Goal: Task Accomplishment & Management: Manage account settings

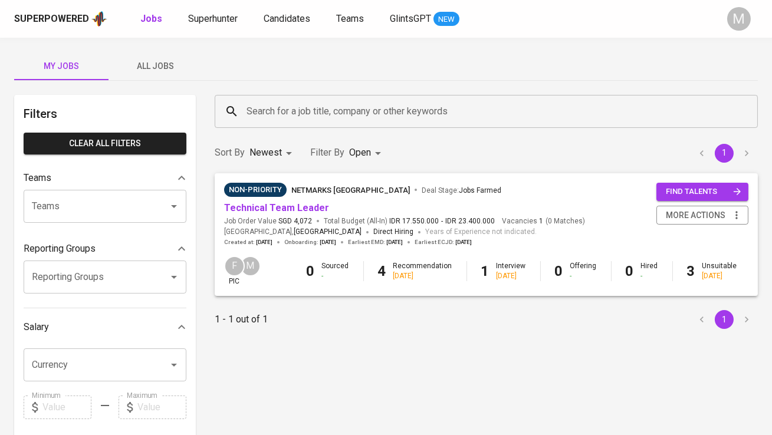
click at [161, 61] on span "All Jobs" at bounding box center [156, 66] width 80 height 15
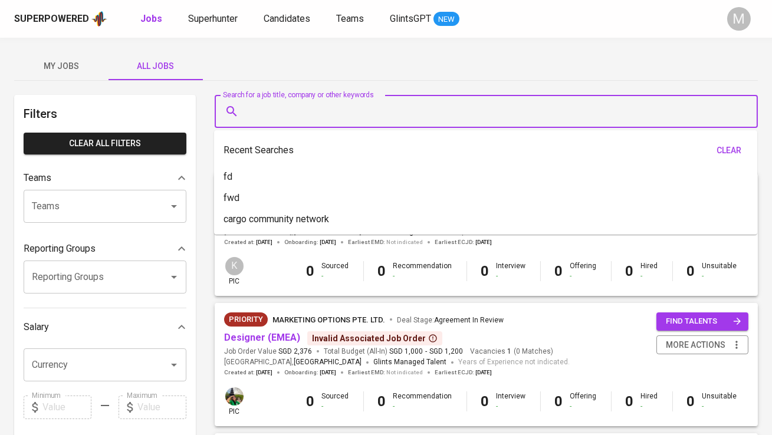
click at [265, 115] on input "Search for a job title, company or other keywords" at bounding box center [488, 111] width 491 height 22
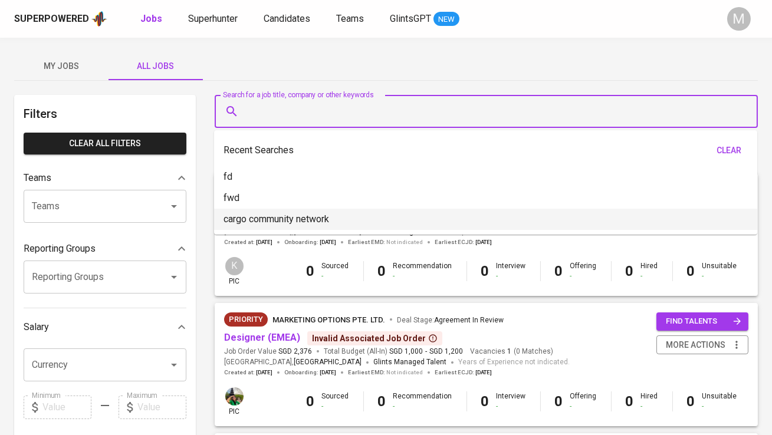
click at [278, 212] on p "cargo community network" at bounding box center [276, 219] width 106 height 14
type input "cargo community network"
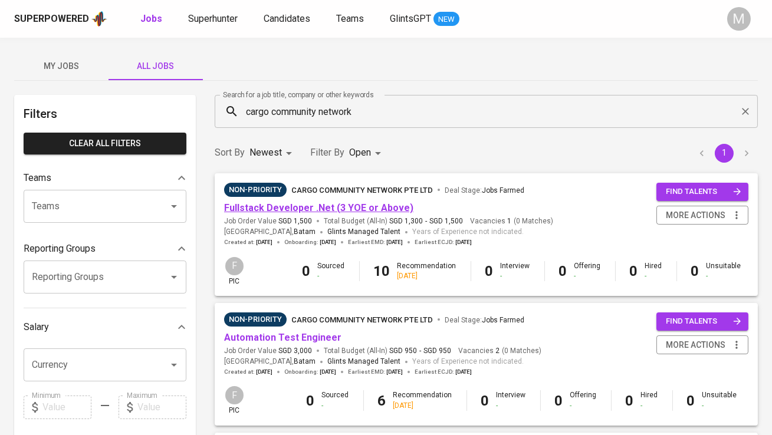
click at [289, 206] on link "Fullstack Developer .Net (3 YOE or Above)" at bounding box center [318, 207] width 189 height 11
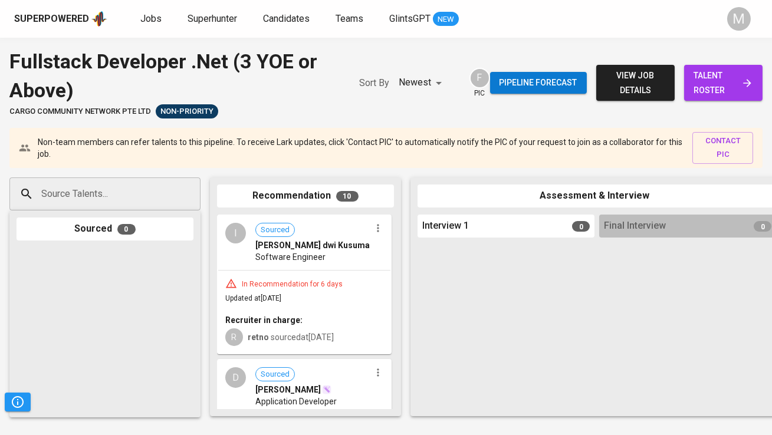
click at [727, 58] on div "Pipeline forecast view job details talent roster" at bounding box center [626, 82] width 272 height 71
click at [724, 70] on span "talent roster" at bounding box center [723, 82] width 60 height 29
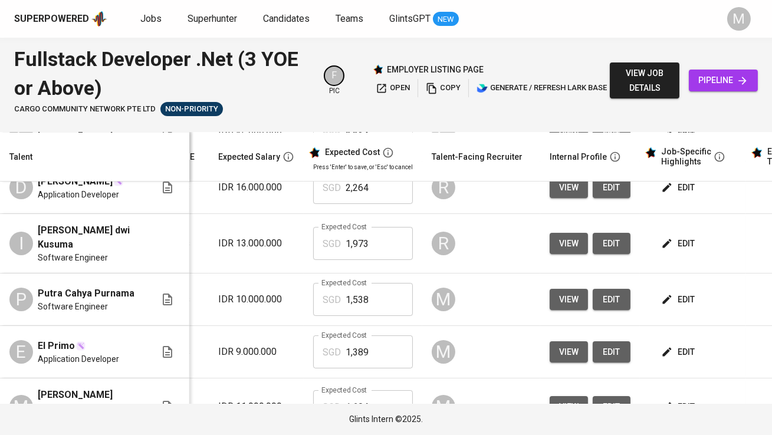
scroll to position [0, 171]
click at [663, 299] on span "edit" at bounding box center [677, 299] width 31 height 15
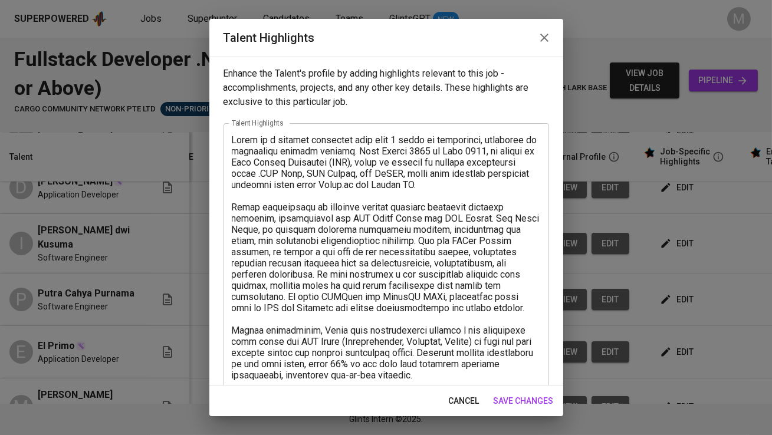
scroll to position [173, 0]
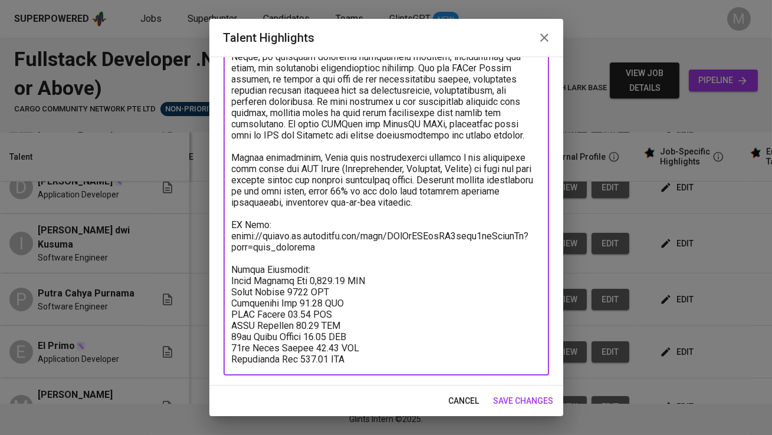
click at [358, 250] on textarea at bounding box center [386, 163] width 309 height 403
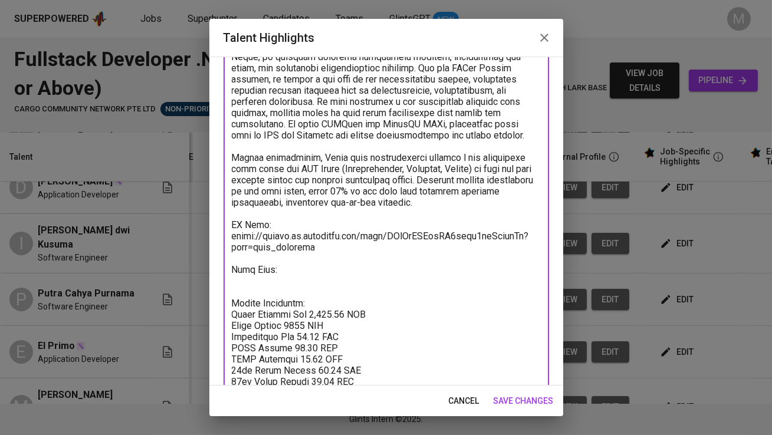
paste textarea "[URL][DOMAIN_NAME]"
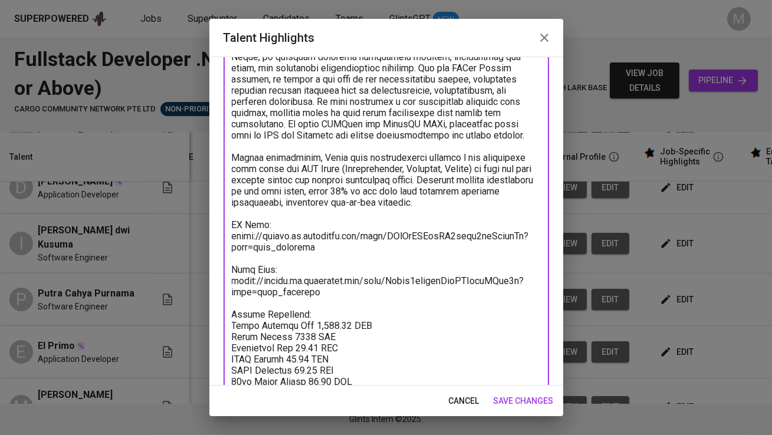
type textarea "[PERSON_NAME] is a backend developer with over 3 years of experience, primarily…"
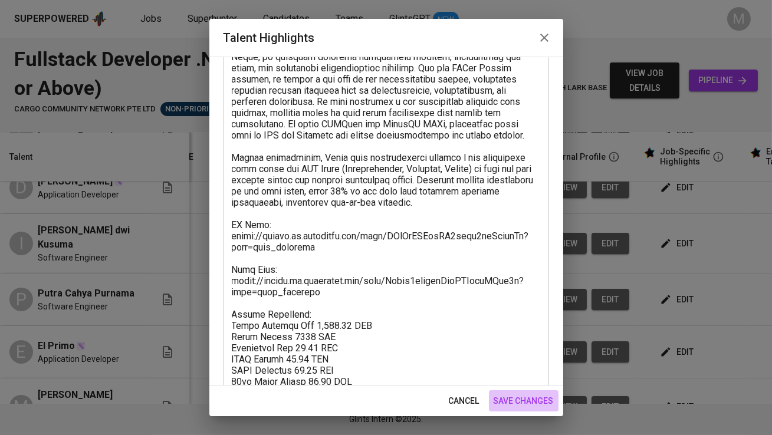
click at [516, 403] on span "save changes" at bounding box center [523, 401] width 60 height 15
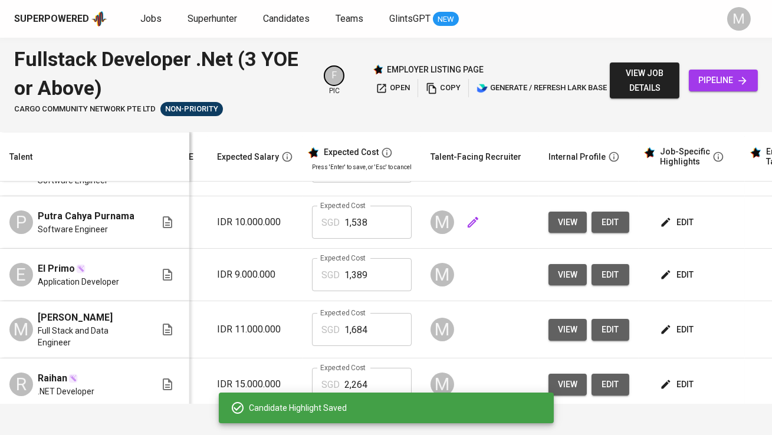
scroll to position [153, 171]
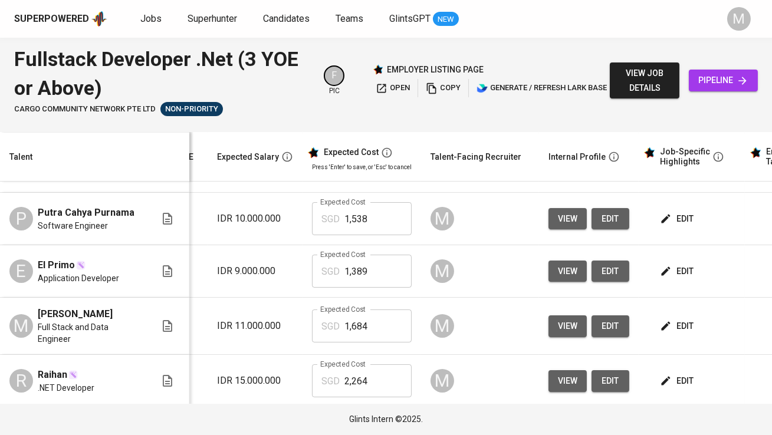
click at [669, 332] on span "edit" at bounding box center [677, 326] width 31 height 15
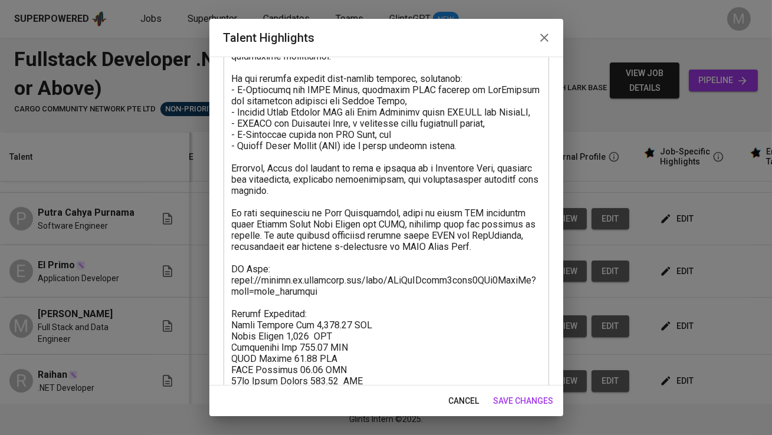
scroll to position [273, 0]
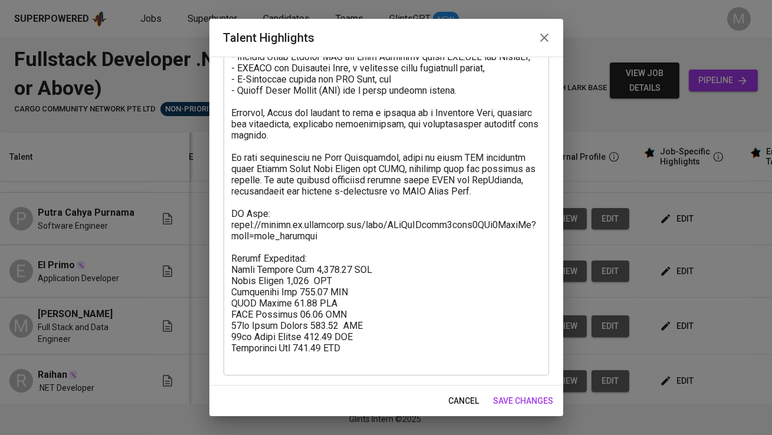
click at [350, 247] on textarea at bounding box center [386, 113] width 309 height 504
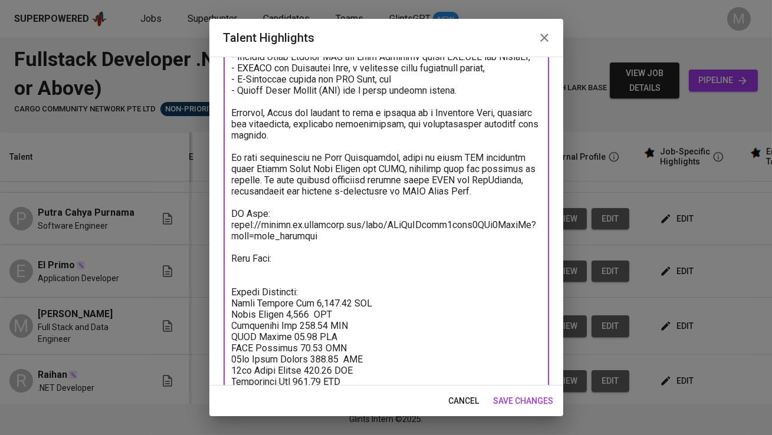
paste textarea "[URL][DOMAIN_NAME]"
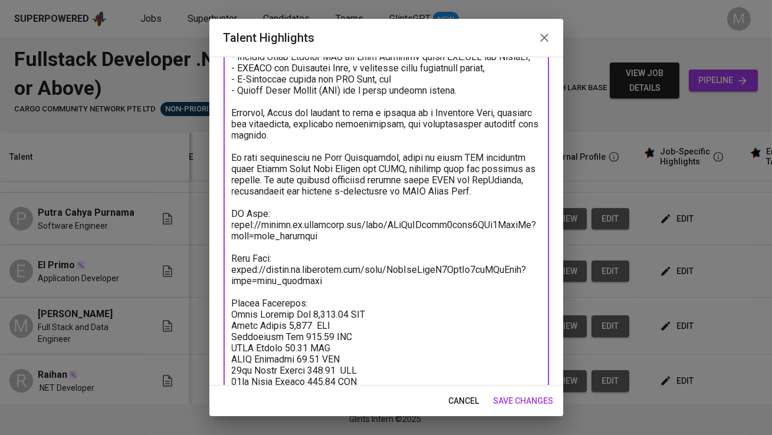
type textarea "Lorem ip d Sita Conse adi Elit Seddoeiu temp incidi 2 utlab et doloremagnaa eni…"
click at [524, 401] on span "save changes" at bounding box center [523, 401] width 60 height 15
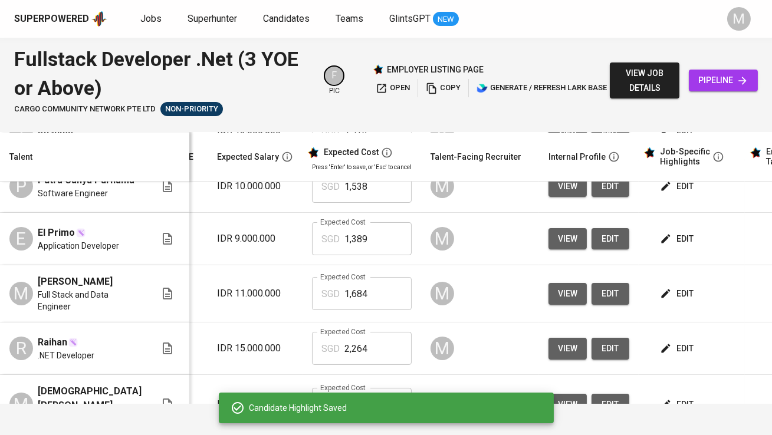
scroll to position [186, 171]
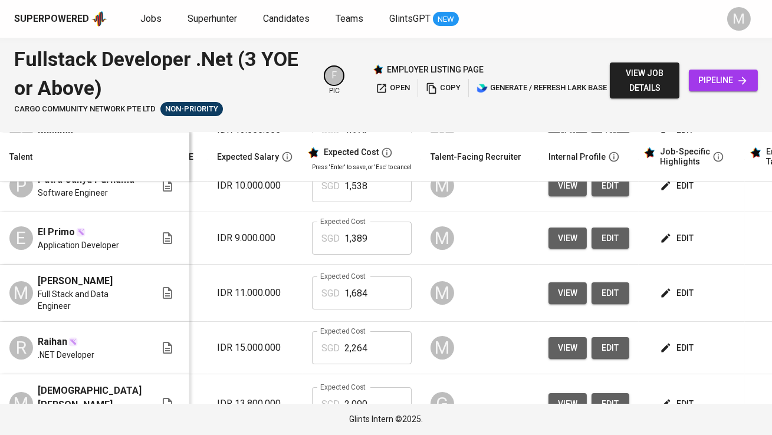
click at [676, 241] on span "edit" at bounding box center [677, 238] width 31 height 15
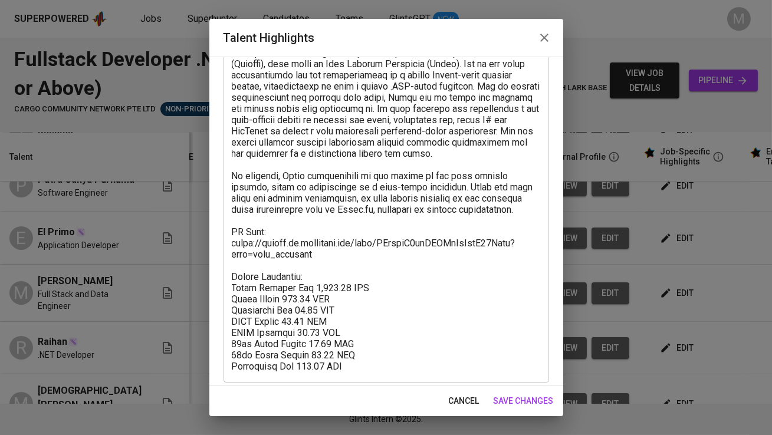
scroll to position [139, 0]
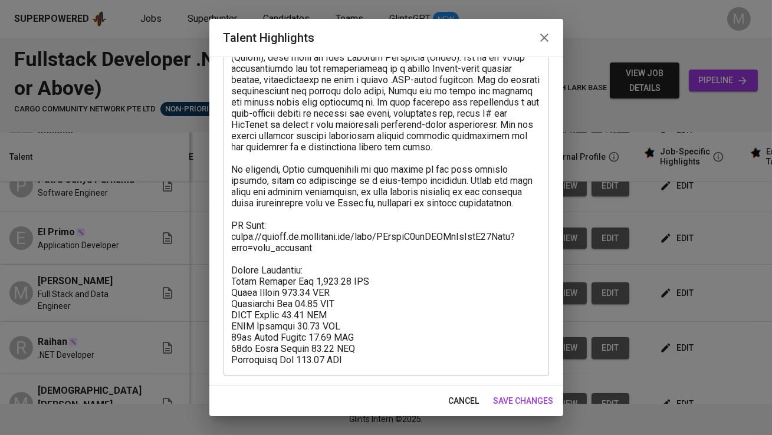
click at [400, 252] on textarea at bounding box center [386, 181] width 309 height 370
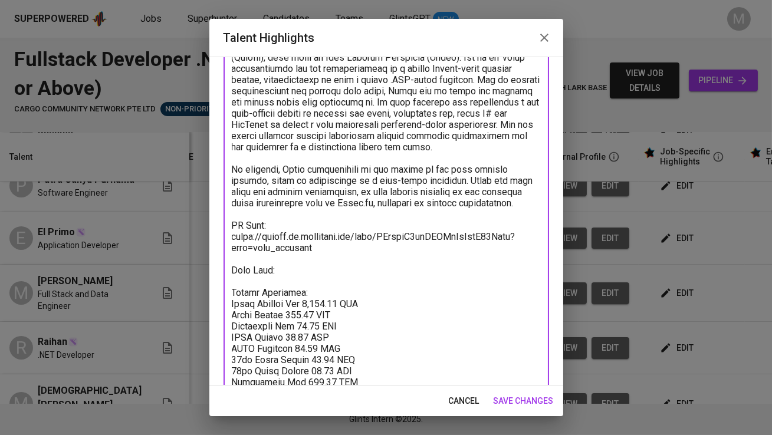
paste textarea "[URL][DOMAIN_NAME]"
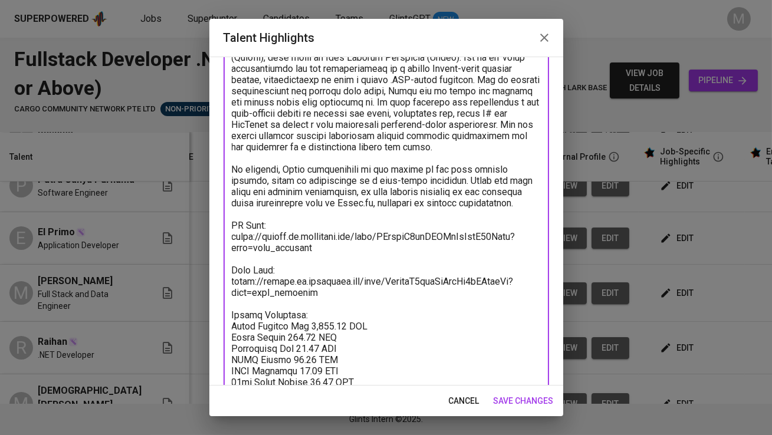
type textarea "[PERSON_NAME] is a backend developer with 3 years of professional experience, p…"
click at [531, 405] on span "save changes" at bounding box center [523, 401] width 60 height 15
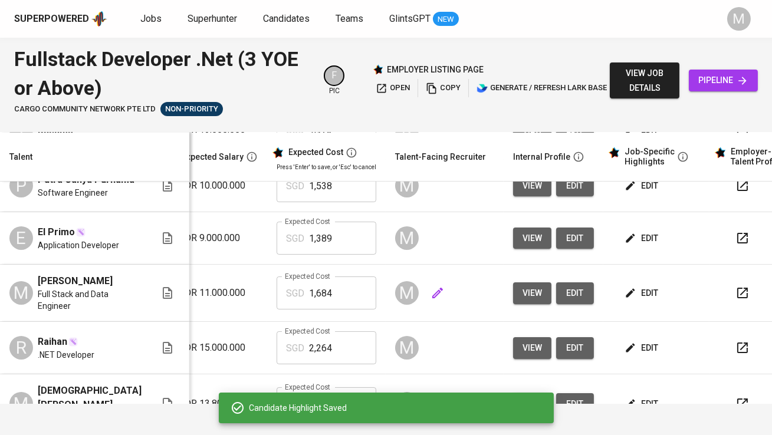
scroll to position [0, 245]
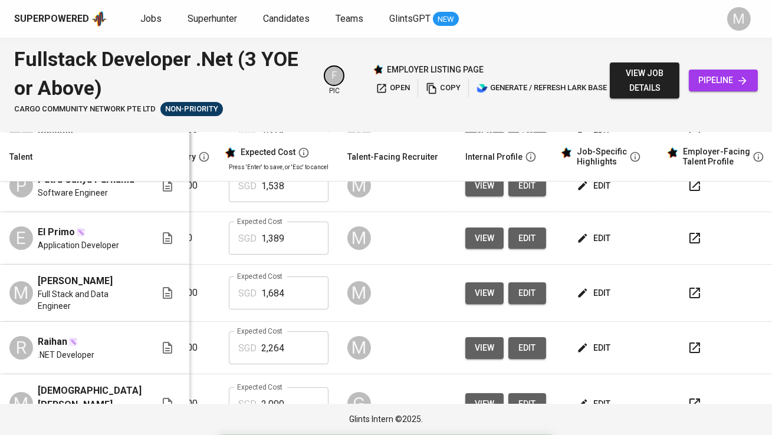
click at [687, 236] on button "button" at bounding box center [694, 238] width 28 height 28
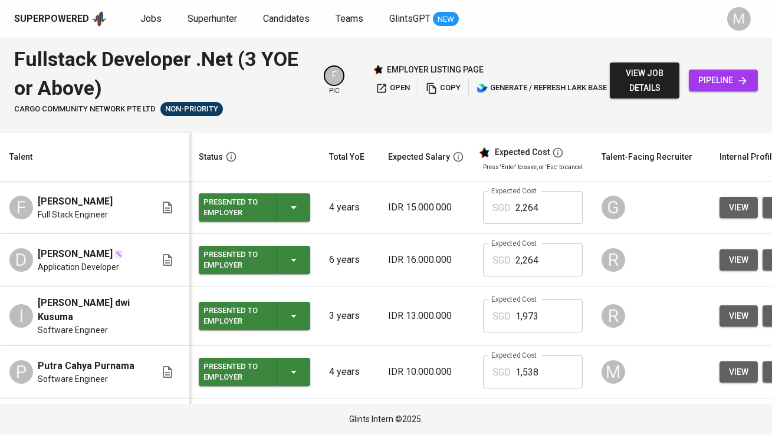
scroll to position [0, 0]
